Goal: Navigation & Orientation: Find specific page/section

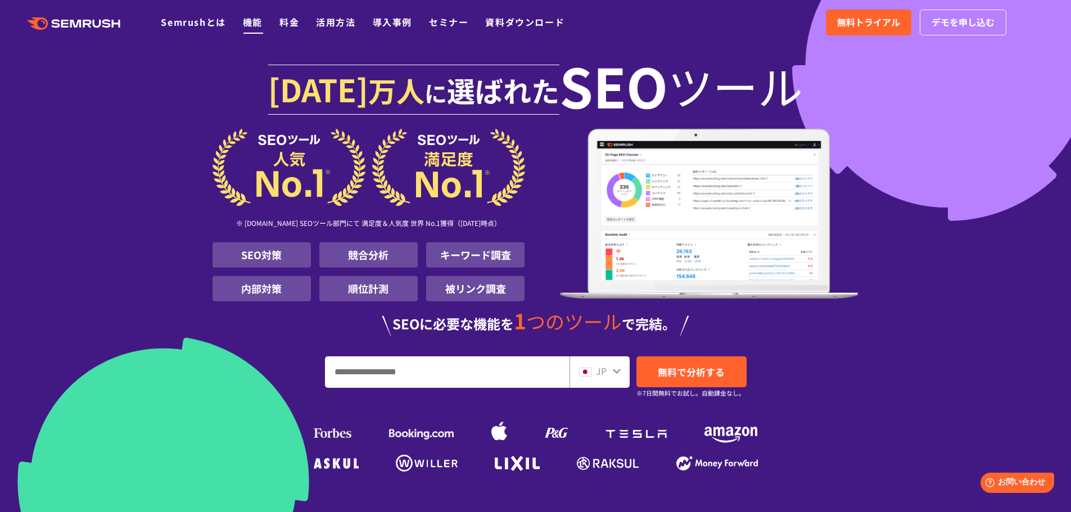
click at [248, 25] on link "機能" at bounding box center [253, 21] width 20 height 13
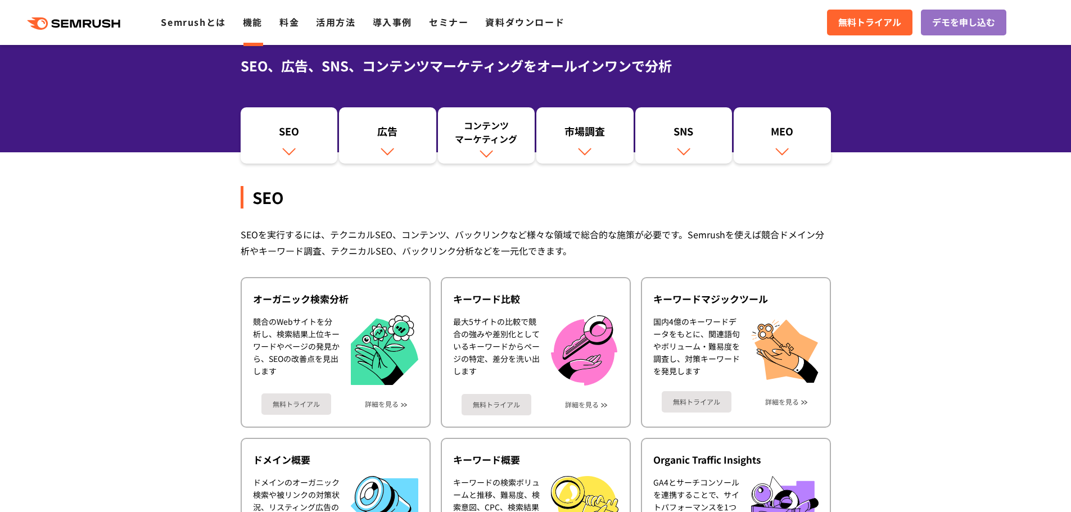
scroll to position [88, 0]
click at [276, 131] on div "SEO" at bounding box center [289, 133] width 86 height 19
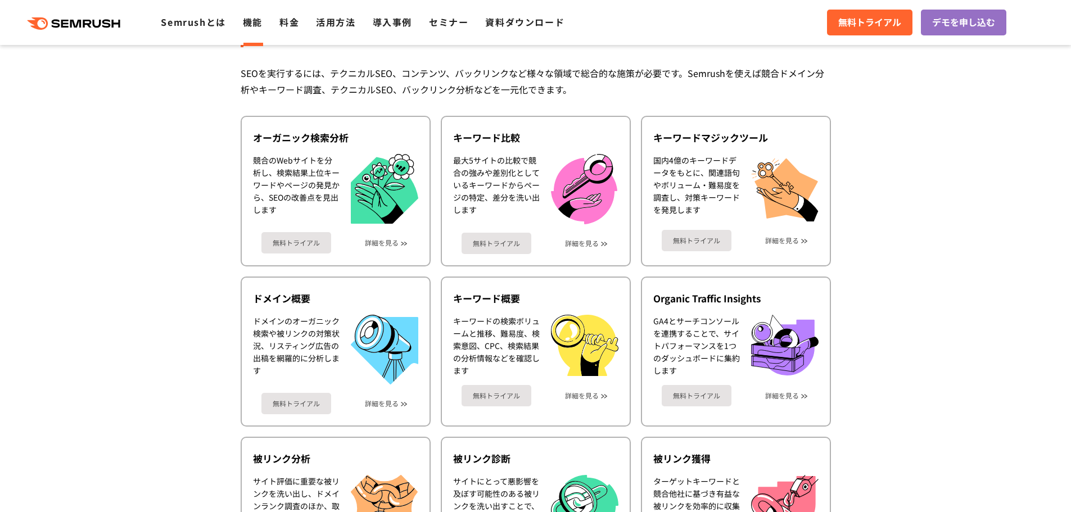
scroll to position [251, 0]
